Goal: Navigation & Orientation: Find specific page/section

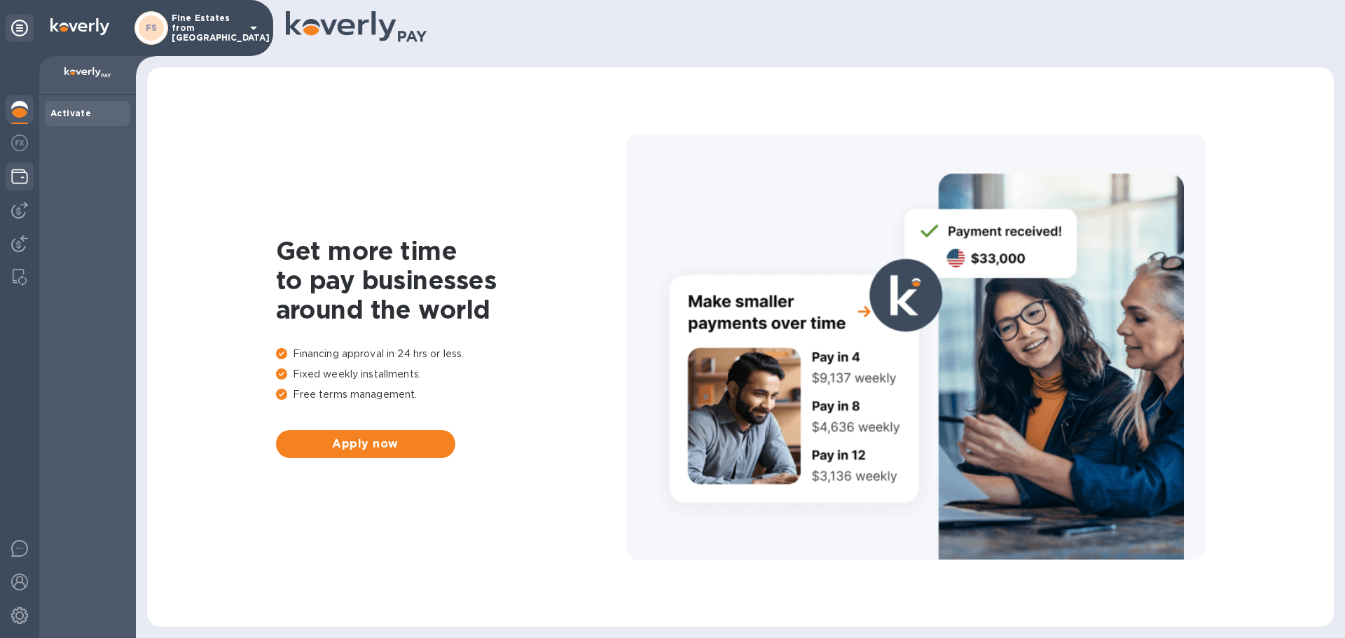
click at [22, 179] on img at bounding box center [19, 176] width 17 height 17
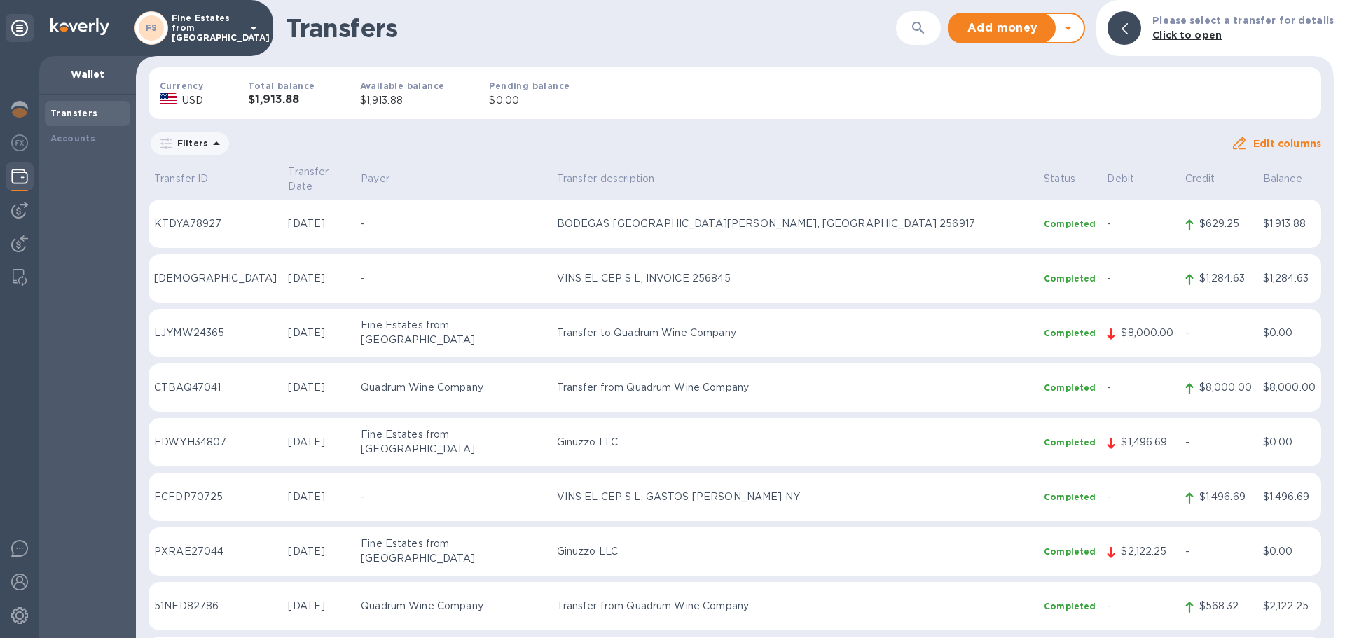
click at [284, 99] on h3 "$1,913.88" at bounding box center [281, 99] width 67 height 13
click at [206, 39] on div "FS Fine Estates from Spain" at bounding box center [197, 28] width 127 height 34
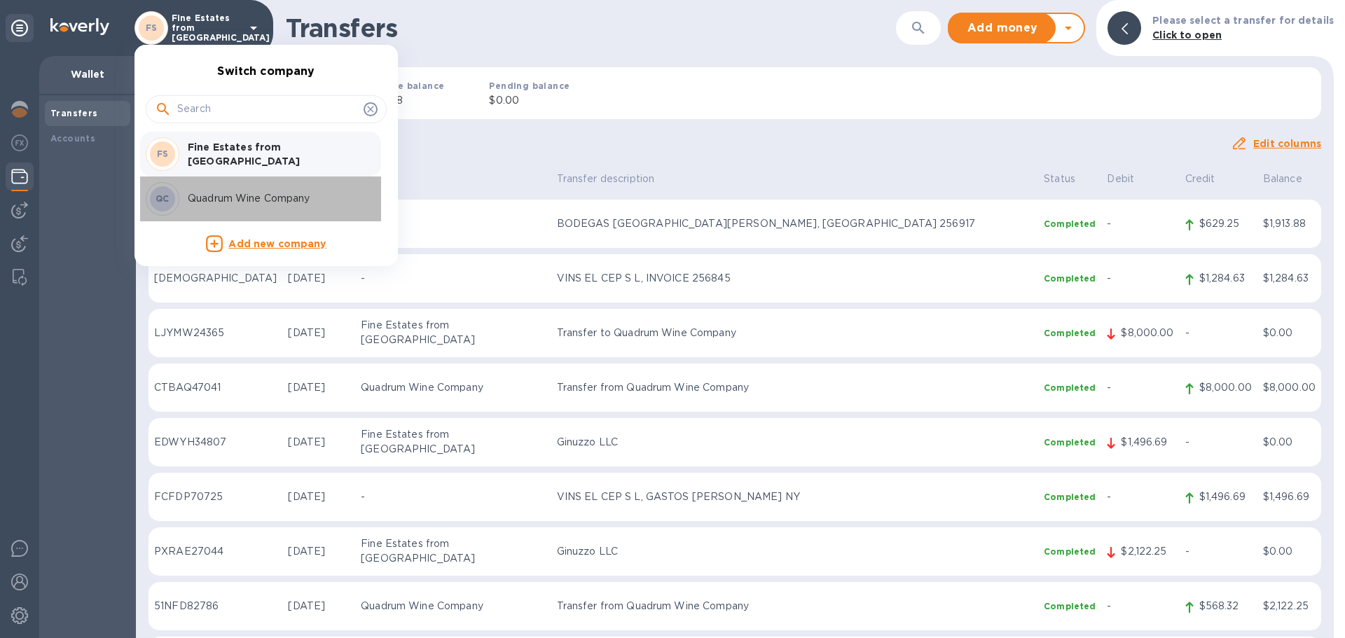
click at [202, 195] on p "Quadrum Wine Company" at bounding box center [276, 198] width 177 height 15
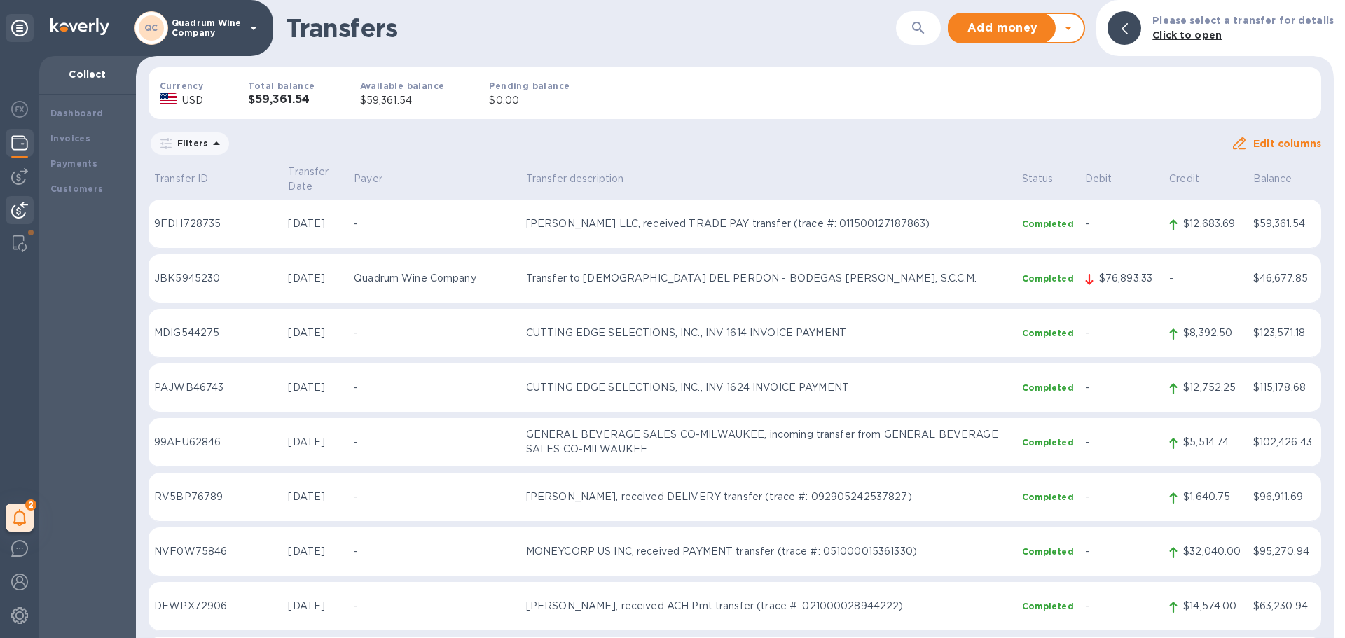
click at [323, 94] on div "Total balance $59,361.54" at bounding box center [281, 93] width 111 height 74
